Goal: Task Accomplishment & Management: Manage account settings

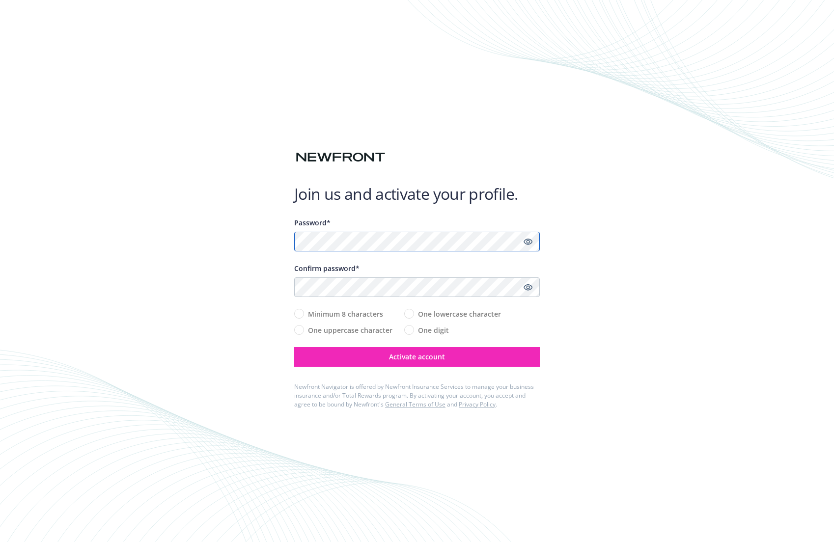
click at [0, 542] on com-1password-button at bounding box center [0, 542] width 0 height 0
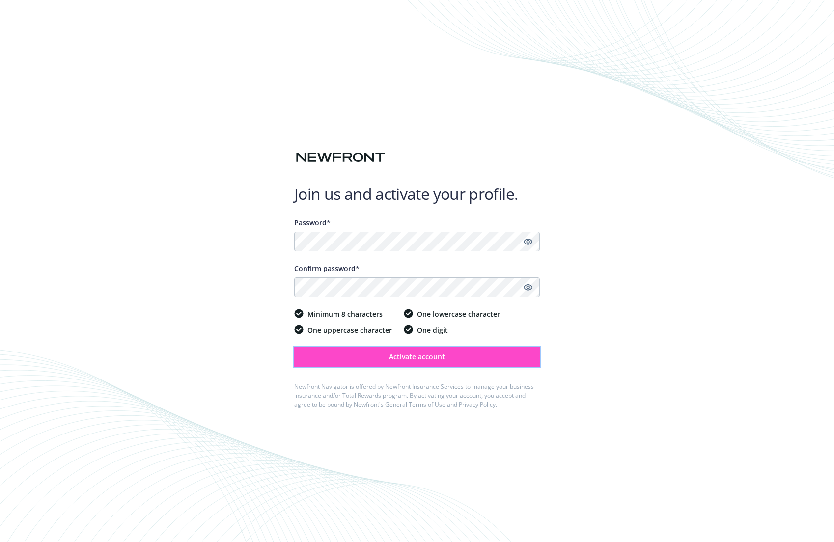
click at [463, 358] on button "Activate account" at bounding box center [417, 357] width 246 height 20
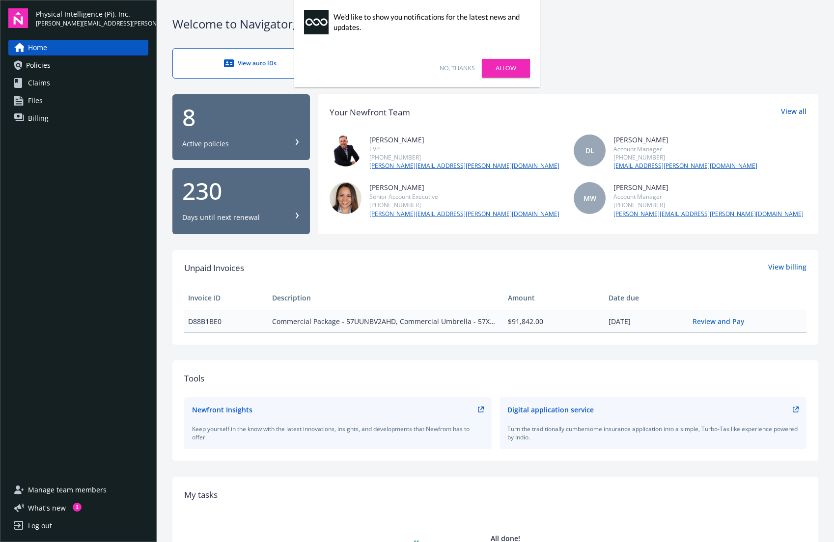
click at [467, 66] on link "No, thanks" at bounding box center [457, 68] width 35 height 9
